Goal: Information Seeking & Learning: Learn about a topic

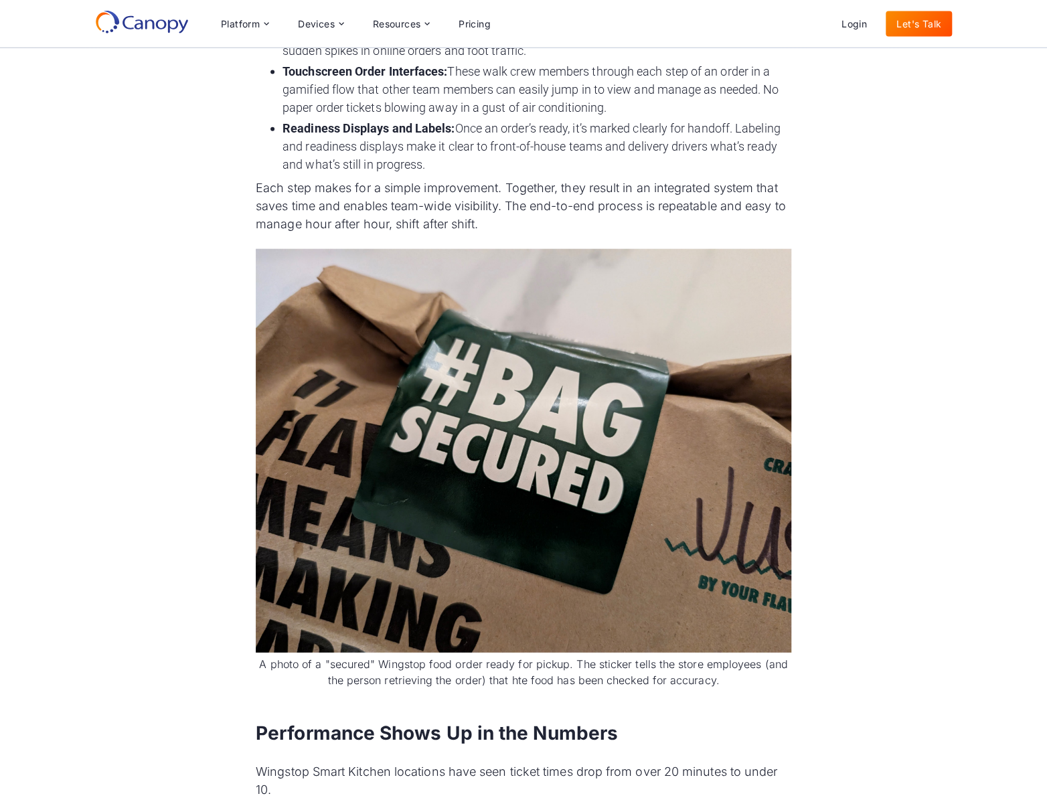
scroll to position [1351, 0]
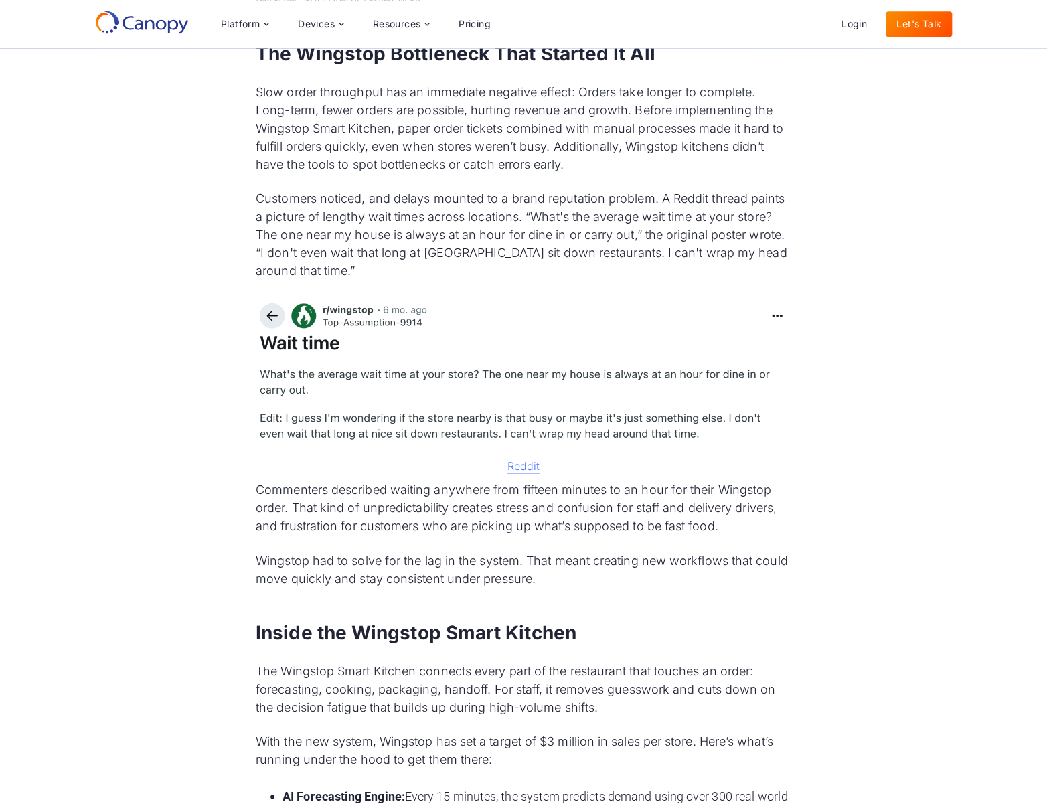
scroll to position [658, 0]
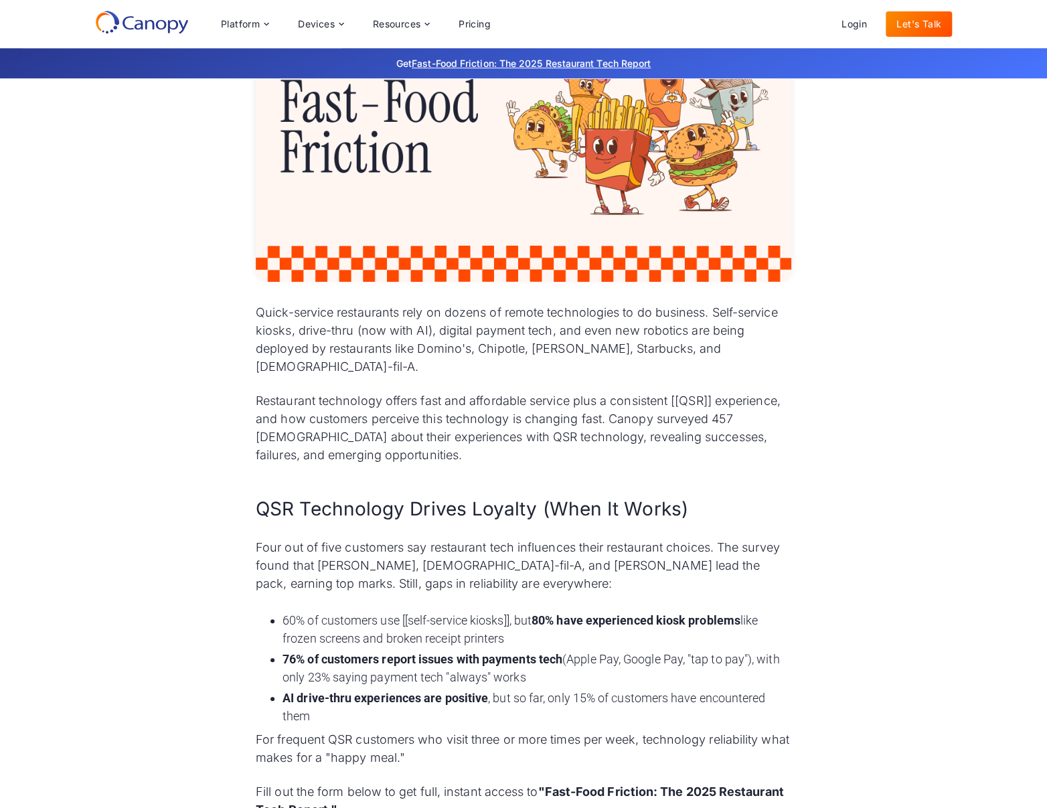
scroll to position [437, 0]
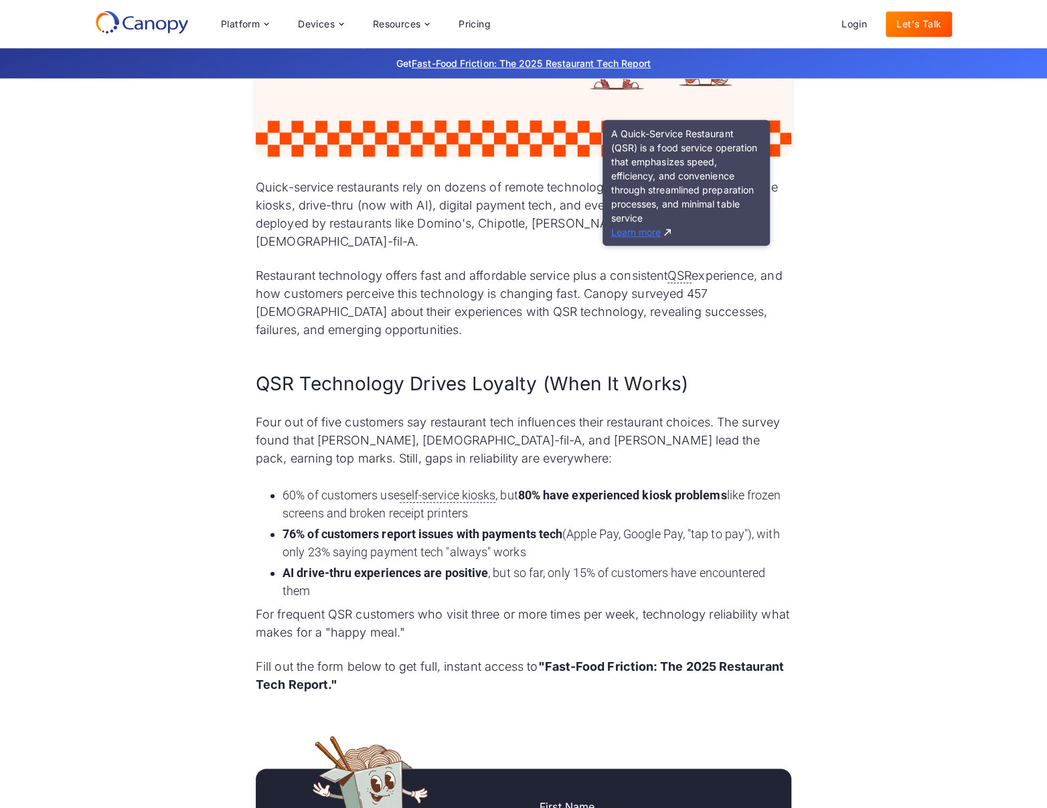
click at [645, 231] on link "Learn more" at bounding box center [641, 231] width 60 height 11
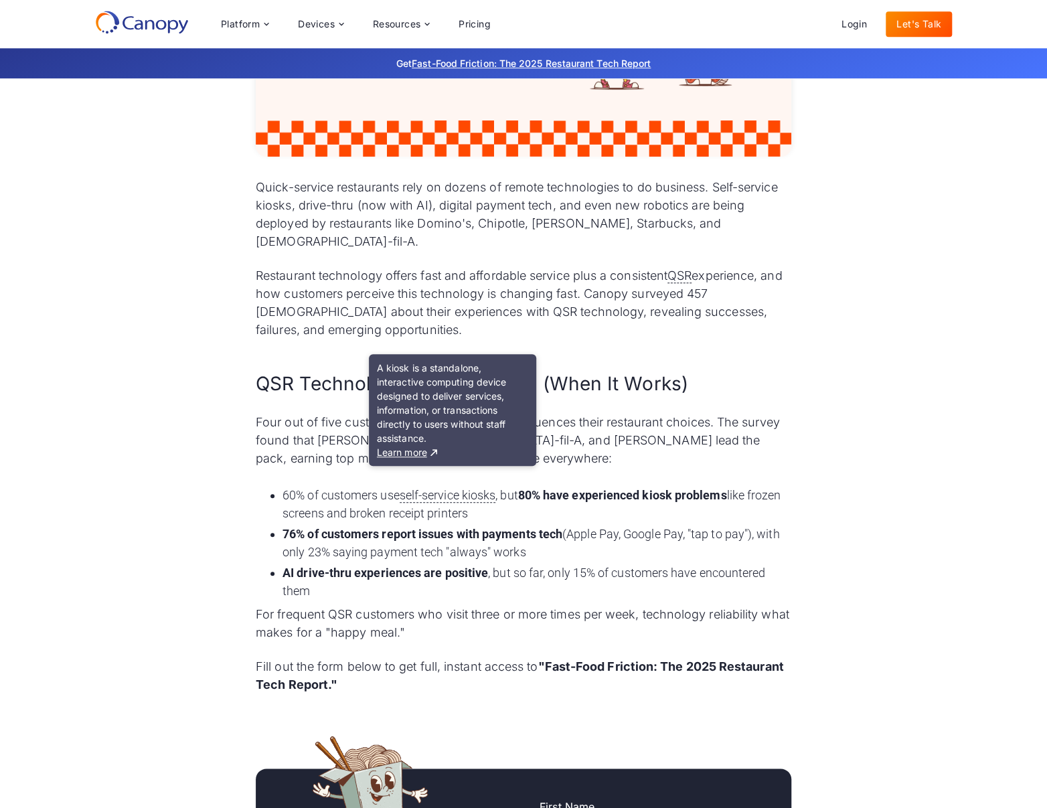
click at [494, 297] on p "Restaurant technology offers fast and affordable service plus a consistent QSR …" at bounding box center [524, 303] width 536 height 72
click at [308, 455] on div "Quick-service restaurants rely on dozens of remote technologies to do business.…" at bounding box center [524, 436] width 536 height 516
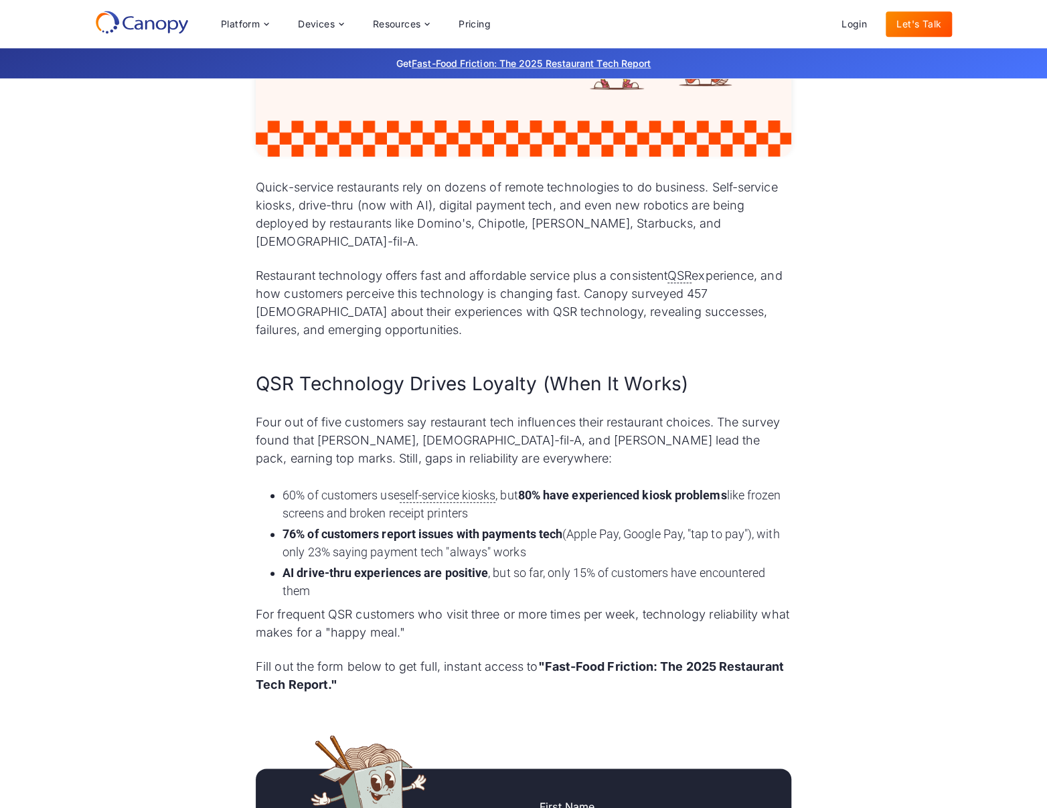
click at [564, 279] on p "Restaurant technology offers fast and affordable service plus a consistent QSR …" at bounding box center [524, 303] width 536 height 72
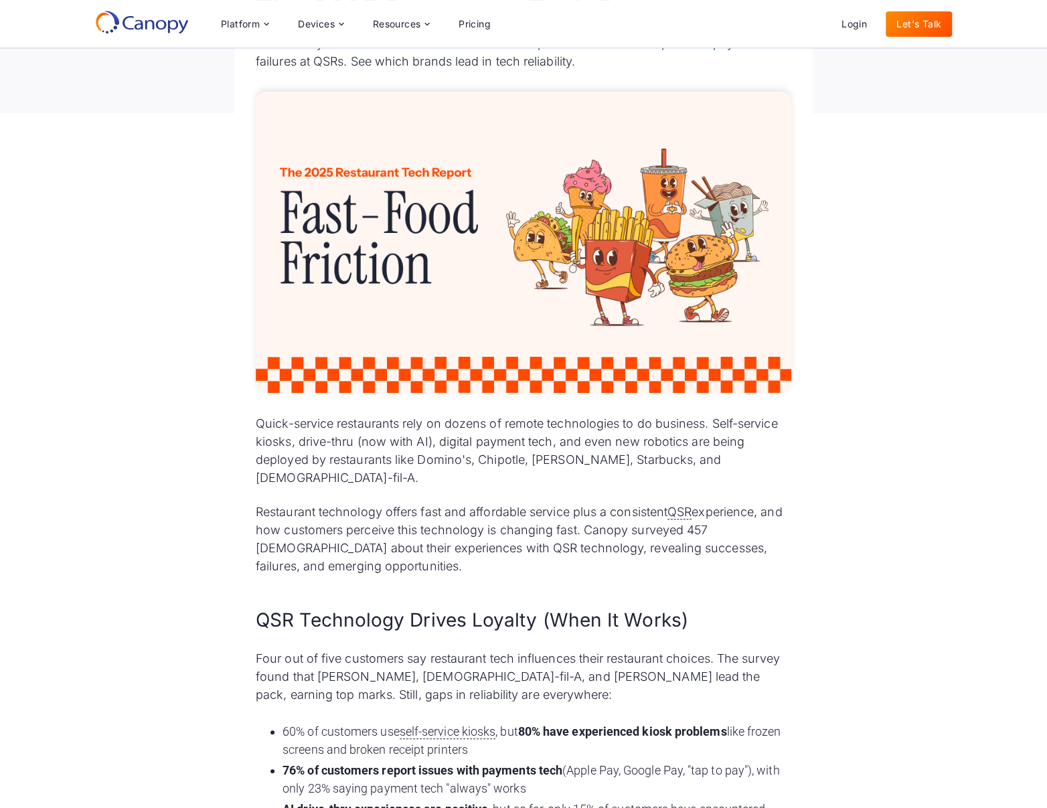
scroll to position [0, 0]
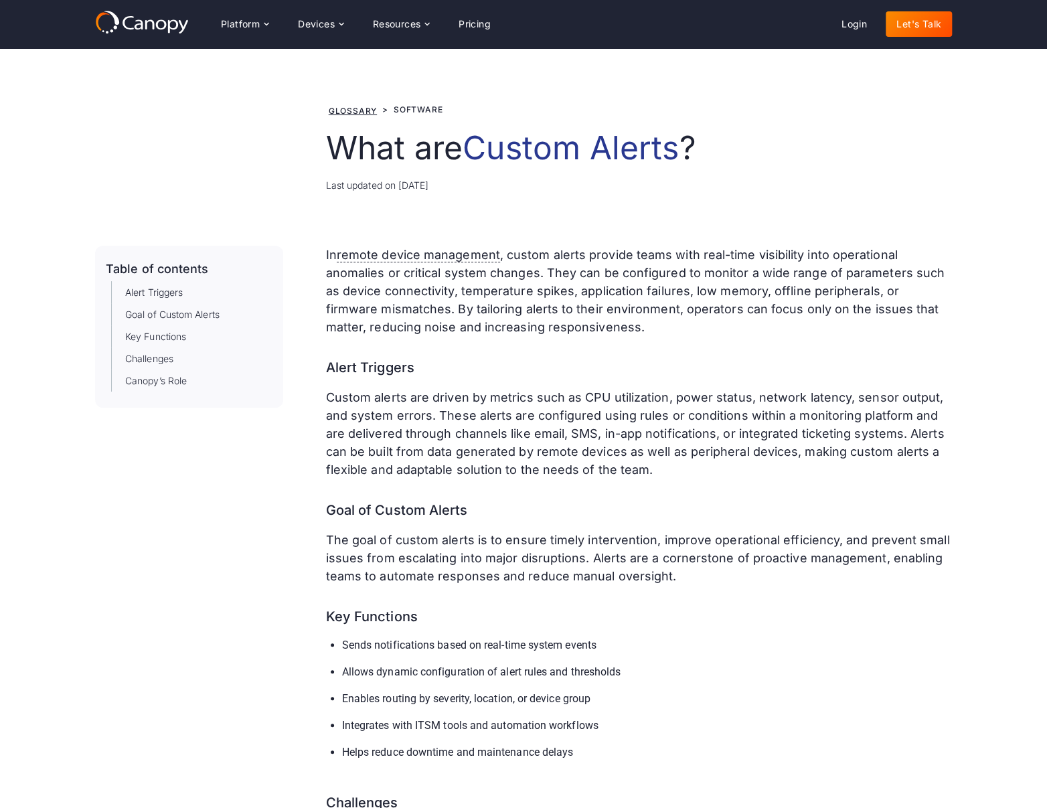
click at [532, 349] on h3 "Alert Triggers" at bounding box center [639, 362] width 626 height 31
drag, startPoint x: 529, startPoint y: 328, endPoint x: 531, endPoint y: 368, distance: 40.2
click at [531, 368] on div "In remote device management , custom alerts provide teams with real-time visibi…" at bounding box center [639, 678] width 626 height 864
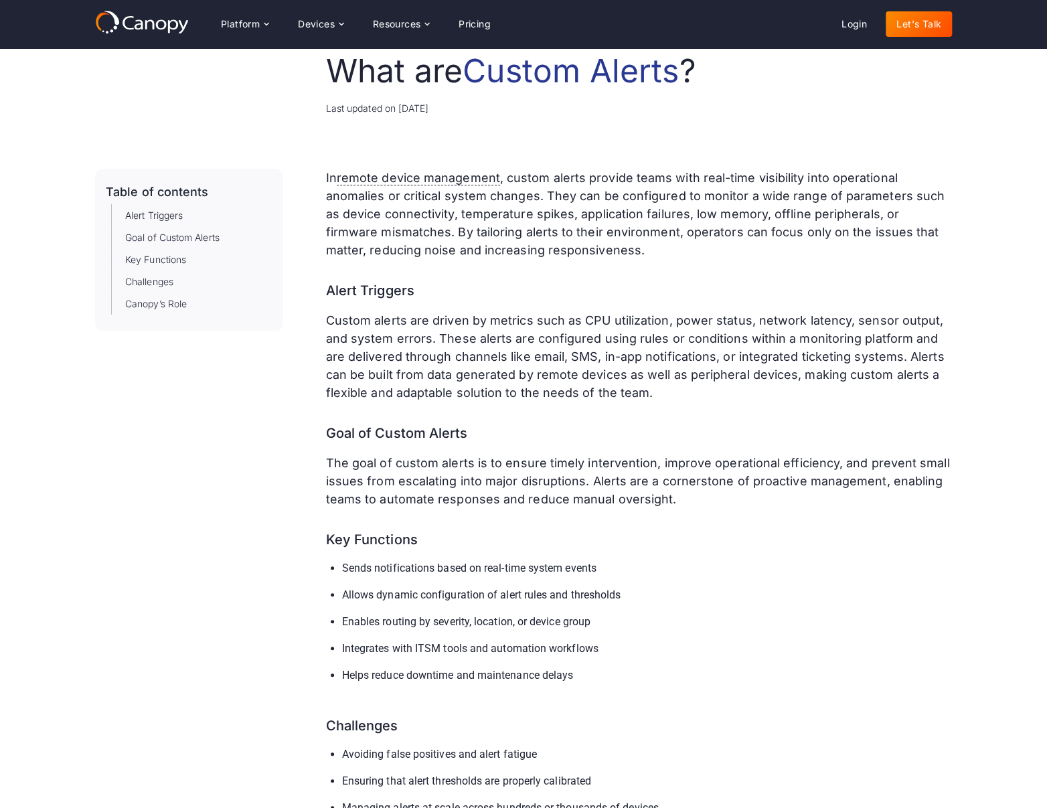
click at [620, 492] on p "The goal of custom alerts is to ensure timely intervention, improve operational…" at bounding box center [639, 481] width 626 height 54
drag, startPoint x: 613, startPoint y: 479, endPoint x: 540, endPoint y: 567, distance: 113.6
click at [611, 483] on p "The goal of custom alerts is to ensure timely intervention, improve operational…" at bounding box center [639, 481] width 626 height 54
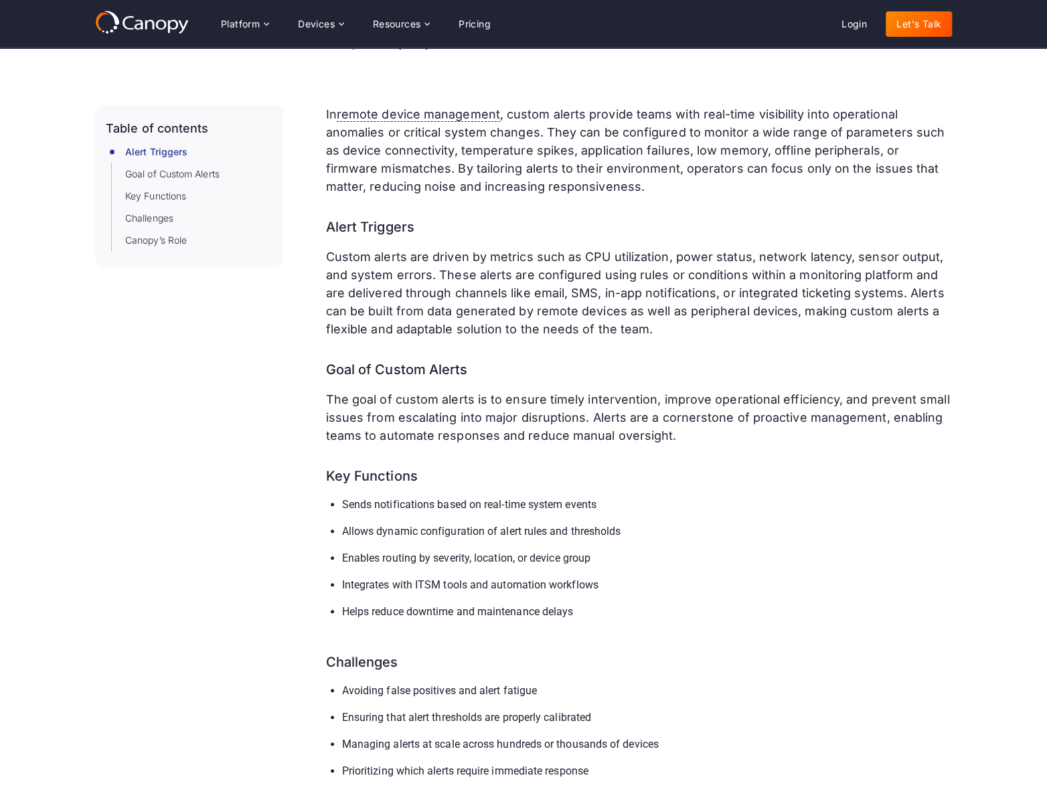
scroll to position [15, 0]
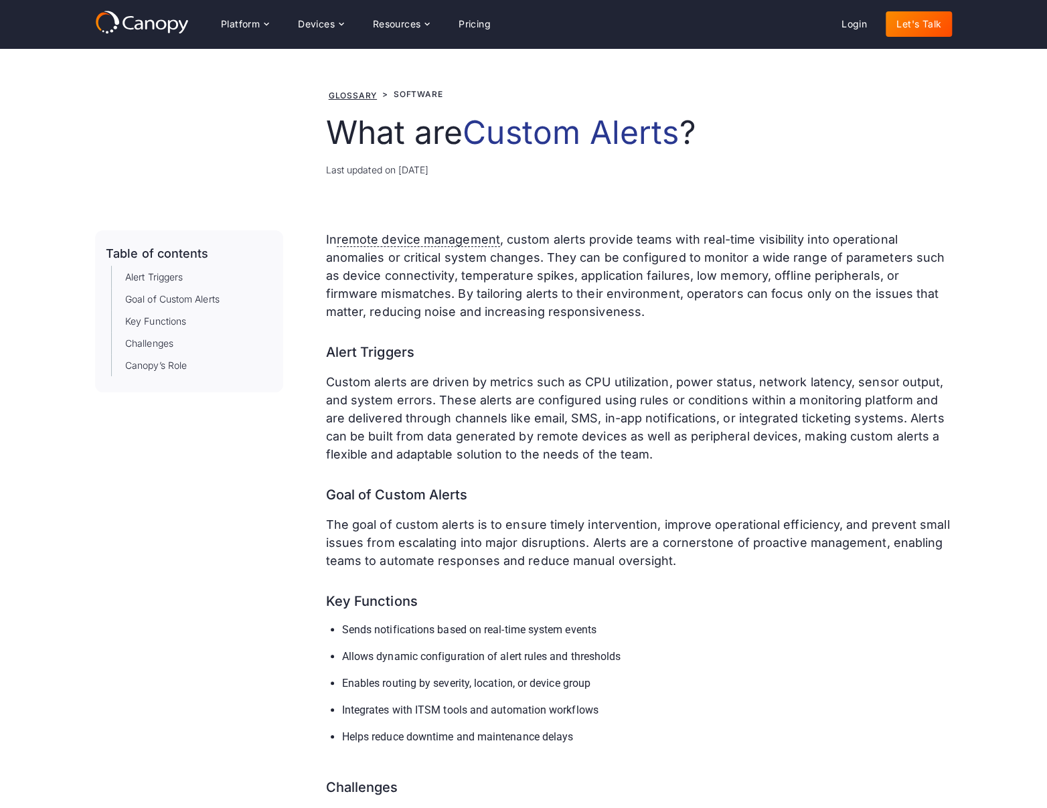
click at [712, 258] on p "In remote device management , custom alerts provide teams with real-time visibi…" at bounding box center [639, 275] width 626 height 90
click at [855, 279] on p "In remote device management , custom alerts provide teams with real-time visibi…" at bounding box center [639, 275] width 626 height 90
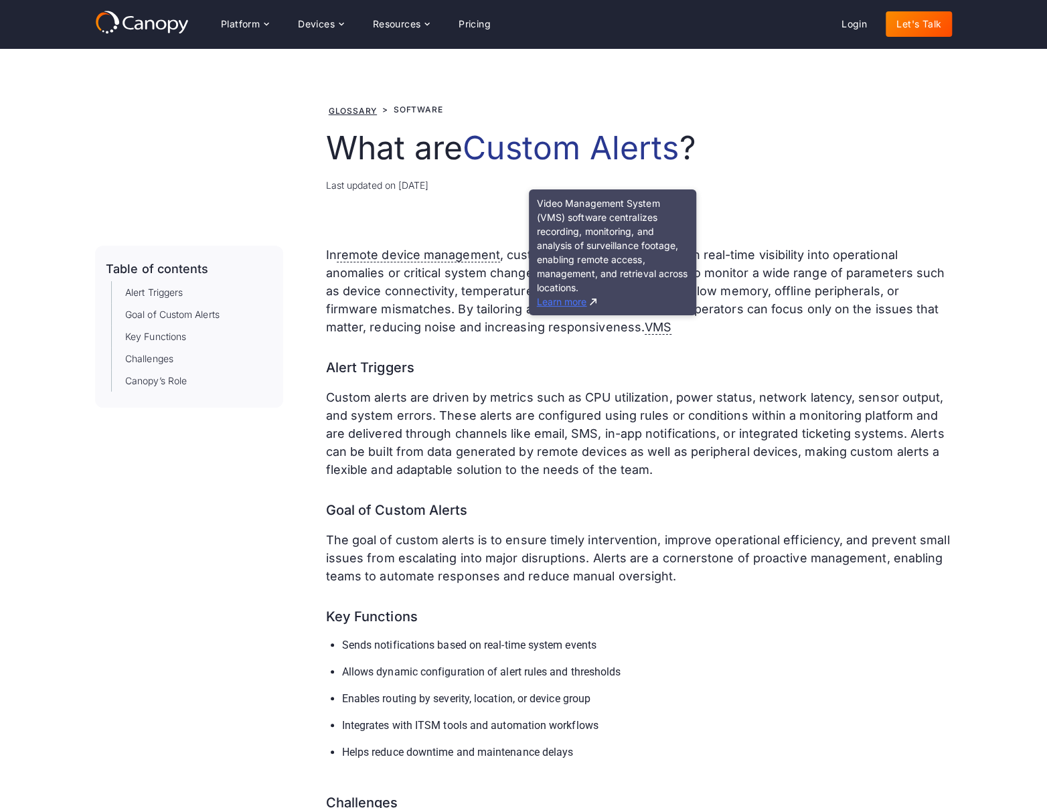
click at [566, 303] on link "Learn more" at bounding box center [567, 301] width 60 height 11
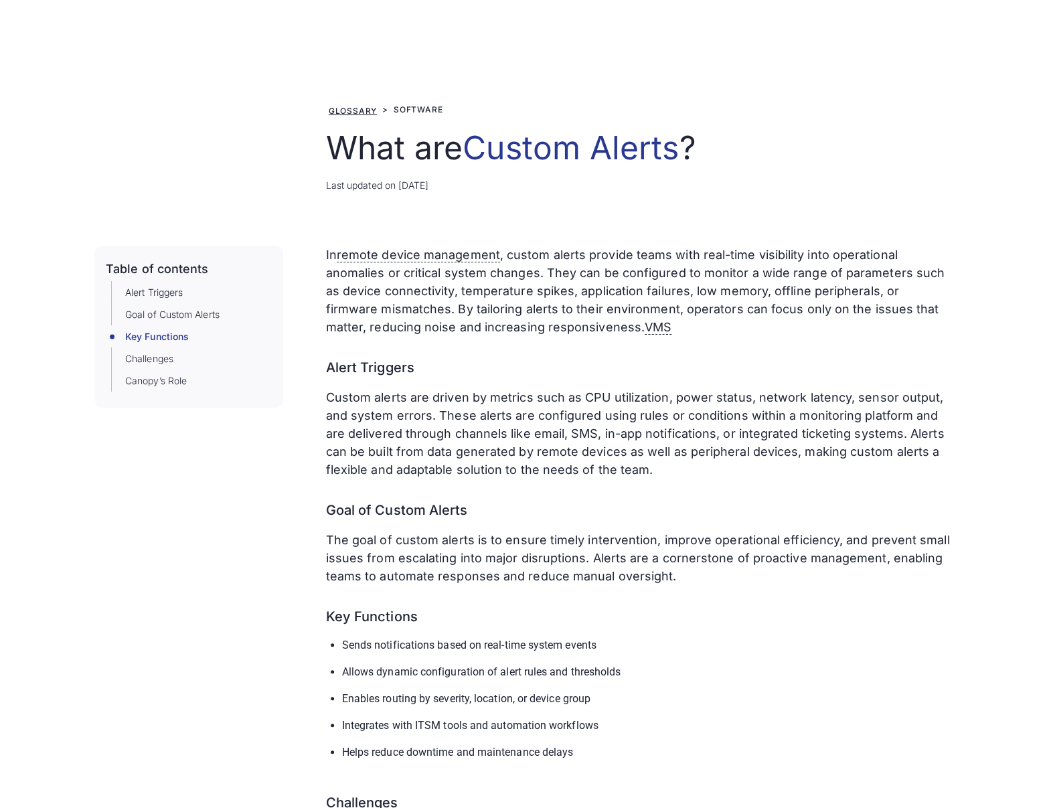
scroll to position [605, 0]
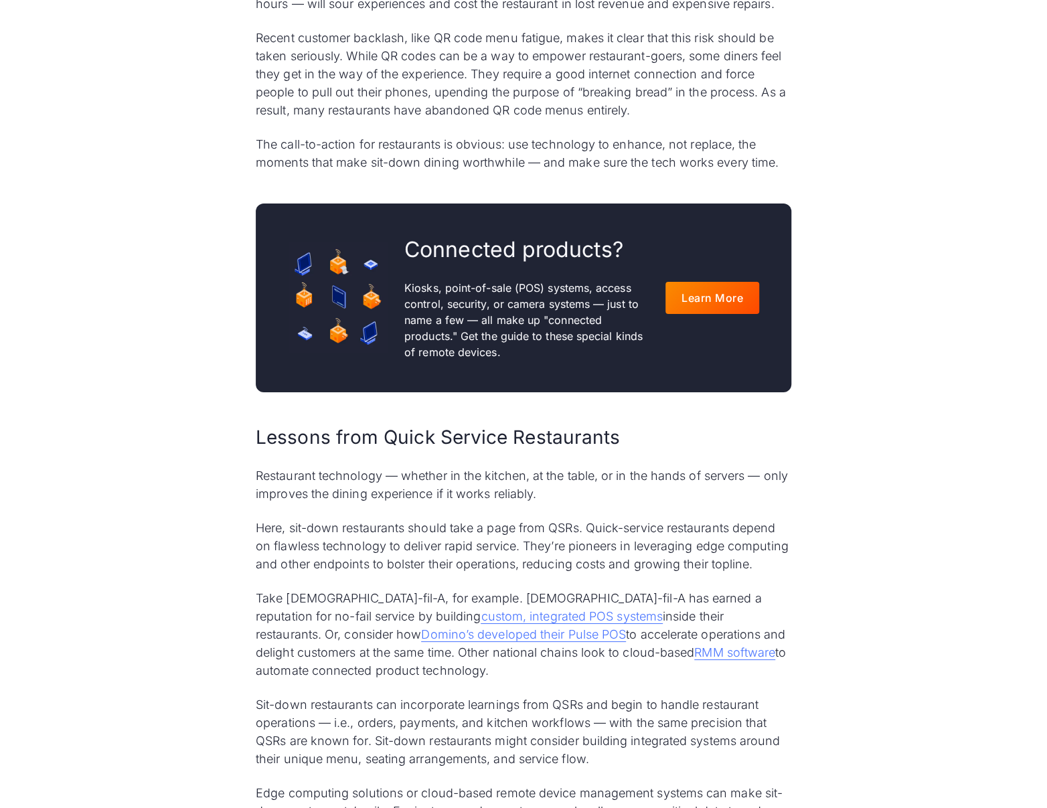
scroll to position [2330, 0]
